Goal: Transaction & Acquisition: Purchase product/service

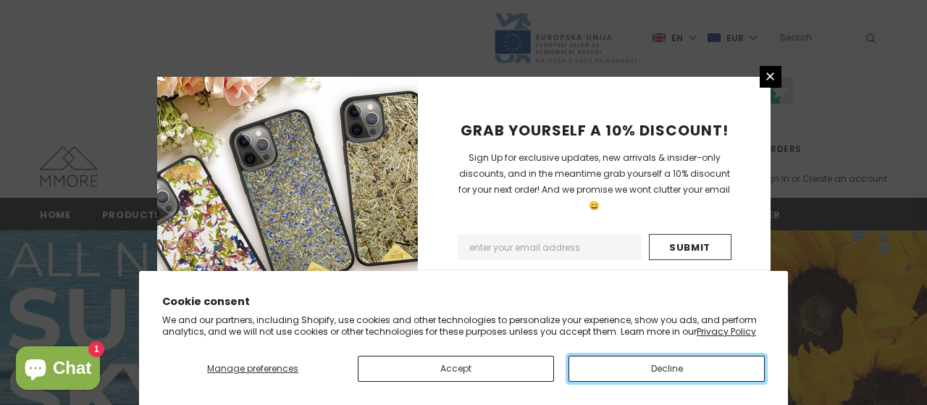
click at [656, 371] on button "Decline" at bounding box center [666, 368] width 196 height 26
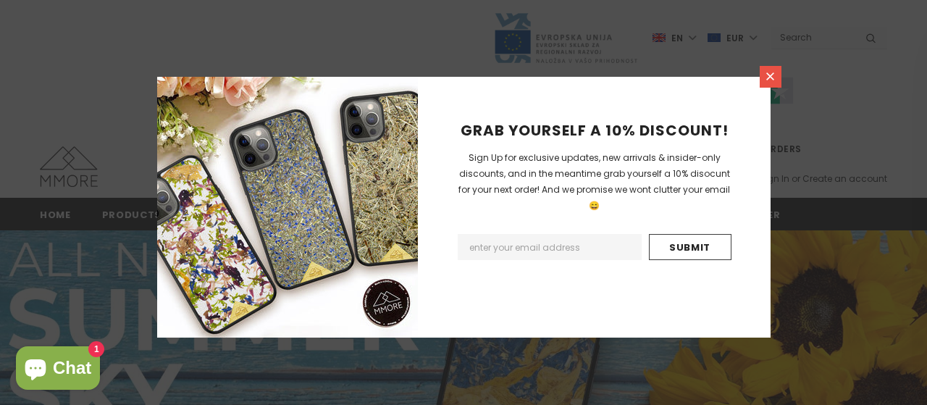
click at [768, 69] on link at bounding box center [770, 77] width 22 height 22
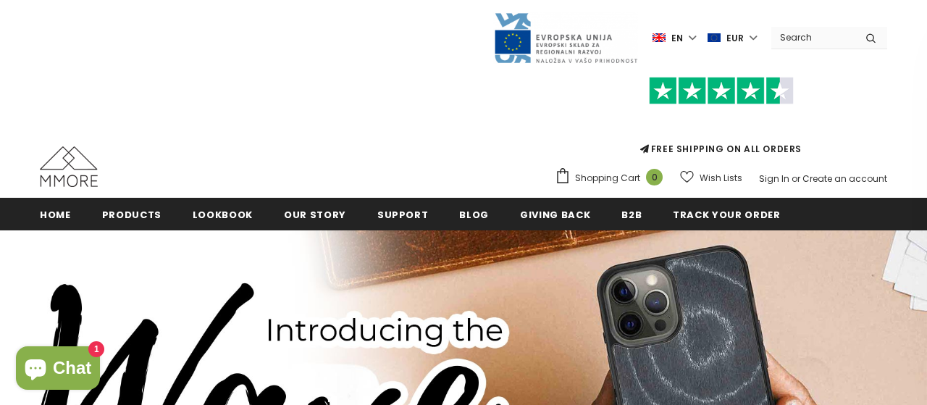
click at [699, 43] on label "en" at bounding box center [675, 38] width 47 height 22
click at [667, 85] on span "de" at bounding box center [662, 88] width 10 height 11
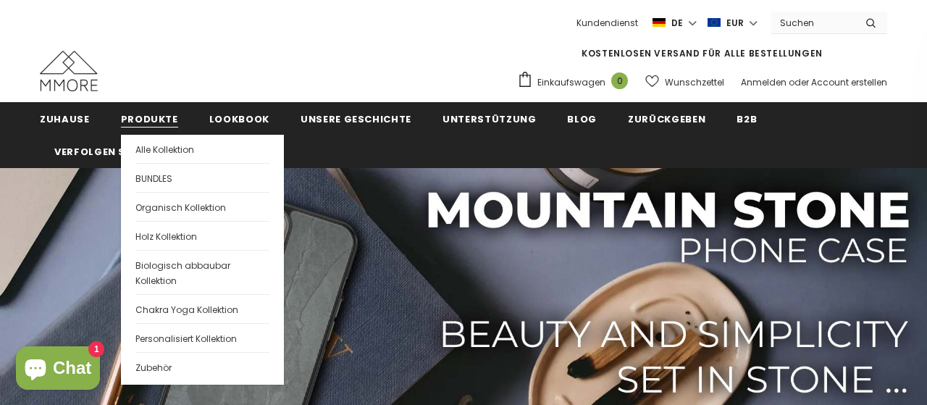
click at [156, 115] on span "Produkte" at bounding box center [149, 119] width 57 height 14
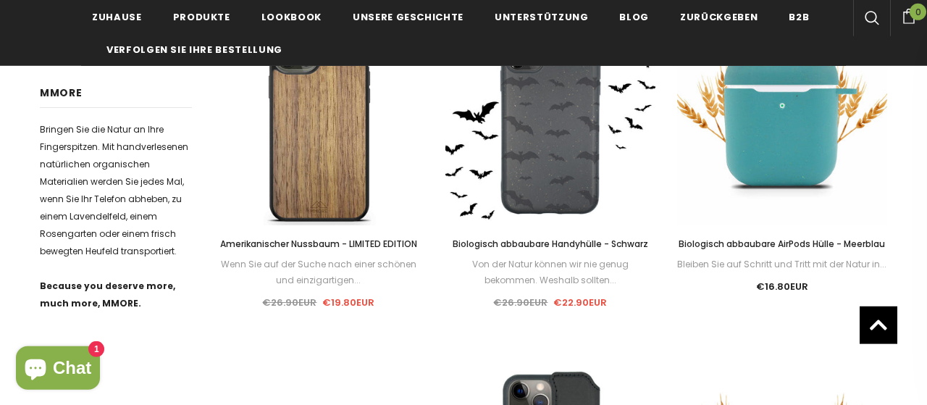
scroll to position [654, 0]
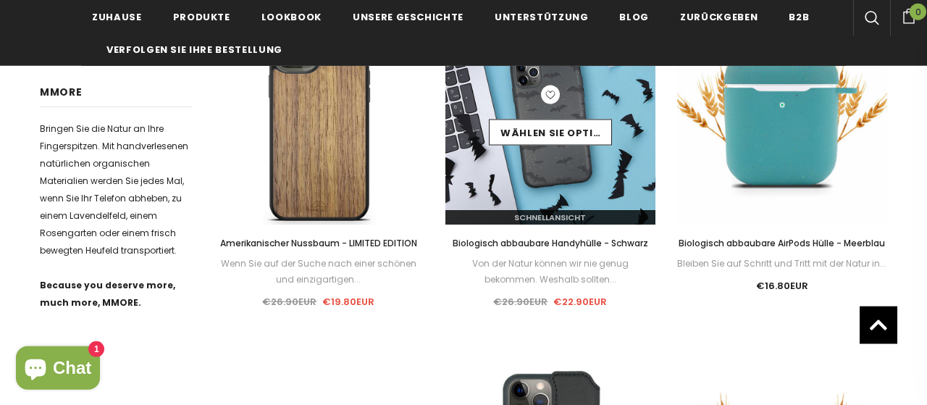
click at [532, 180] on img at bounding box center [550, 119] width 210 height 210
click at [576, 207] on div "Schnellansicht" at bounding box center [550, 211] width 210 height 25
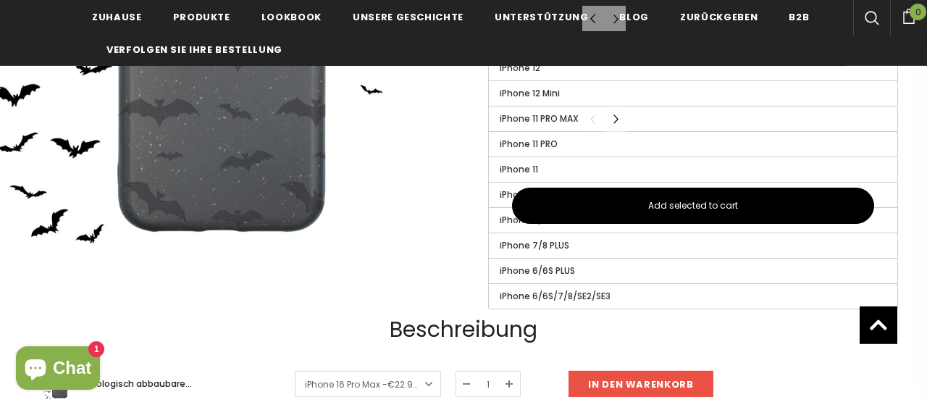
scroll to position [311, 0]
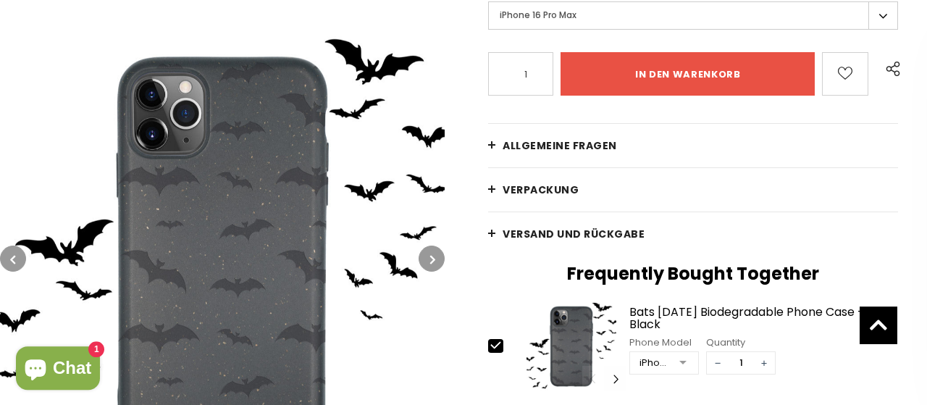
scroll to position [0, 0]
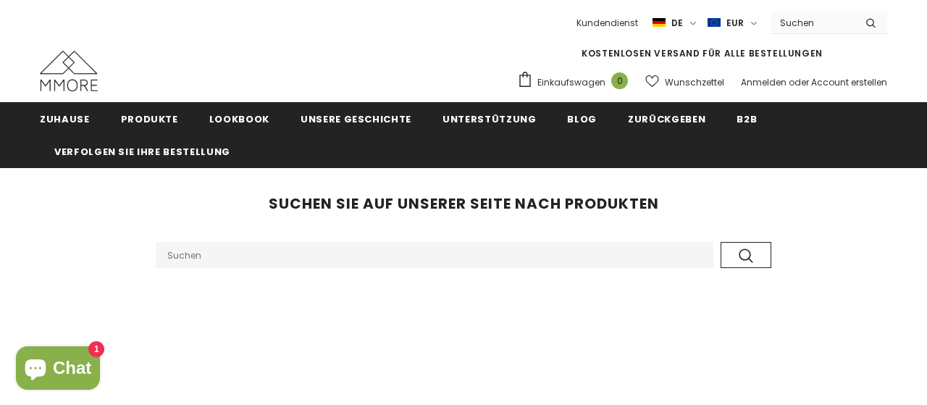
click at [487, 251] on input "Search Site" at bounding box center [434, 255] width 557 height 26
type input "samsung s22"
click at [720, 242] on button "submit" at bounding box center [745, 255] width 51 height 26
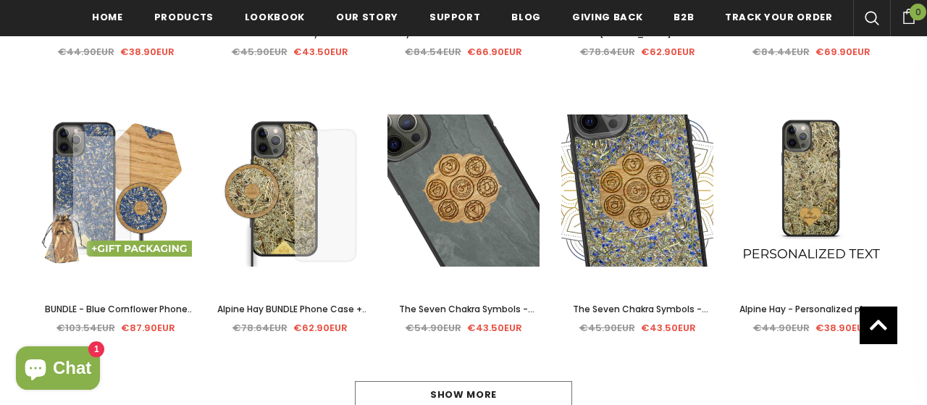
scroll to position [1815, 0]
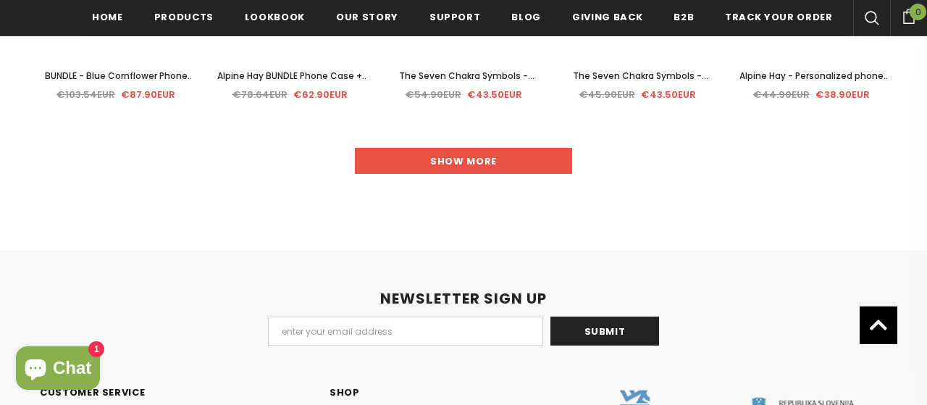
click at [447, 164] on link "Show more" at bounding box center [463, 161] width 217 height 26
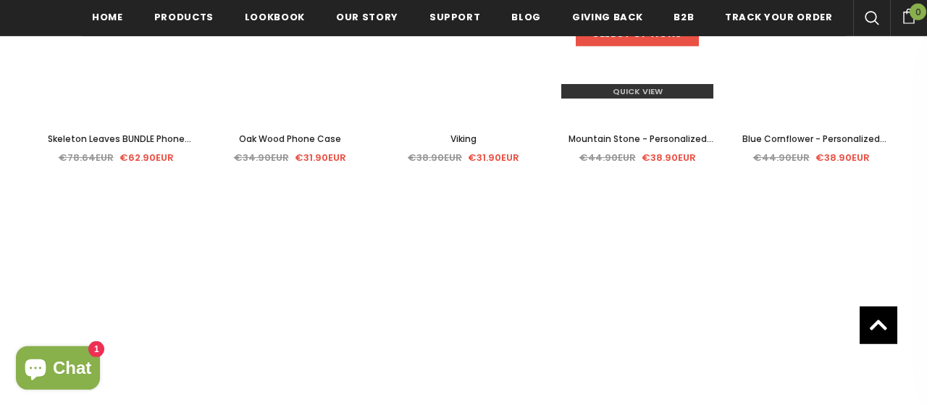
scroll to position [2759, 0]
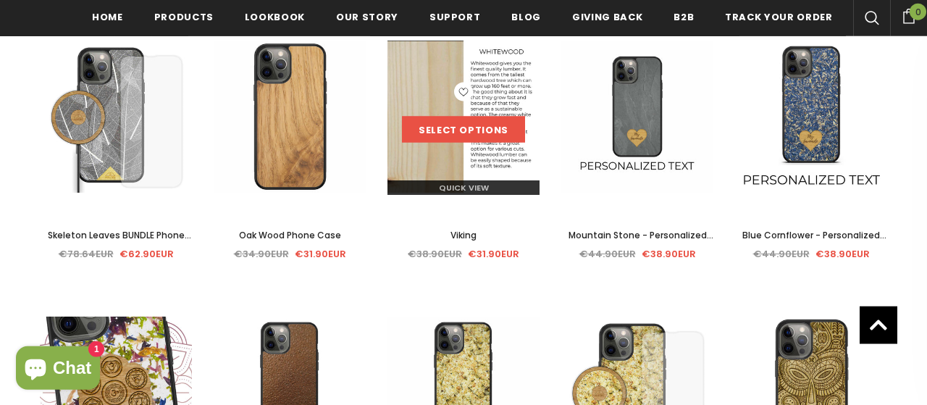
click at [449, 134] on link "Select options" at bounding box center [463, 130] width 123 height 26
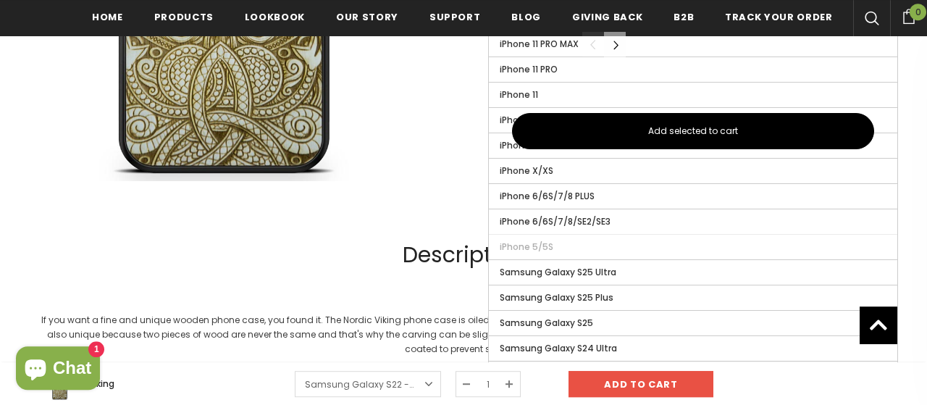
scroll to position [998, 0]
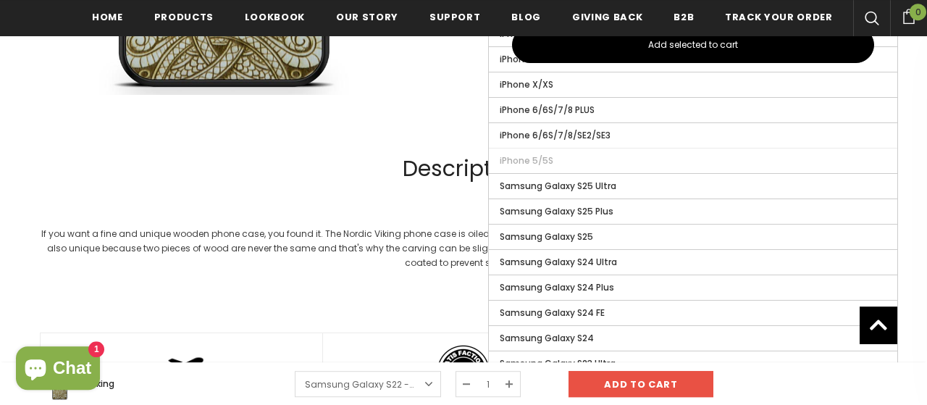
click at [0, 0] on input "Samsung Galaxy S22" at bounding box center [0, 0] width 0 height 0
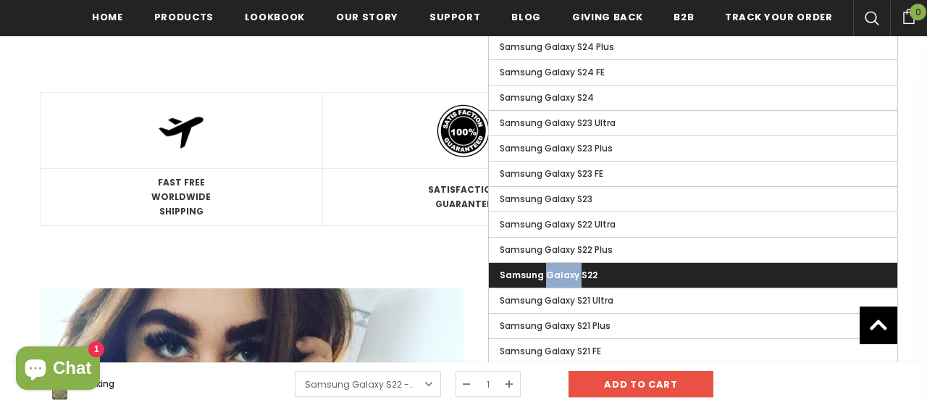
click at [548, 269] on span "Samsung Galaxy S22" at bounding box center [549, 275] width 98 height 12
click at [0, 0] on input "Samsung Galaxy S22" at bounding box center [0, 0] width 0 height 0
click at [885, 324] on icon at bounding box center [878, 323] width 19 height 29
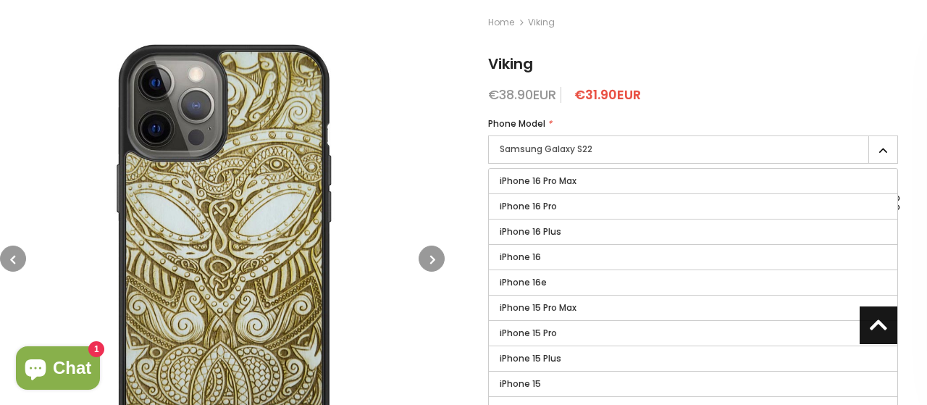
scroll to position [0, 0]
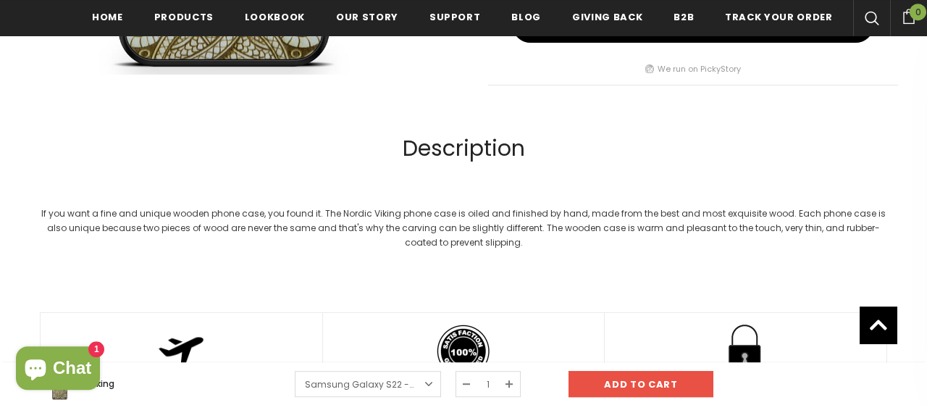
scroll to position [1104, 0]
